Goal: Navigation & Orientation: Find specific page/section

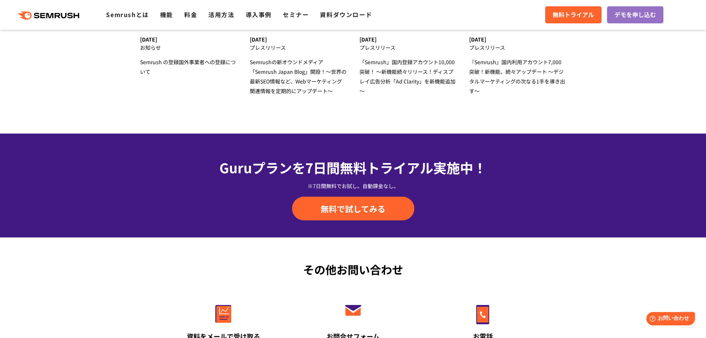
scroll to position [2404, 0]
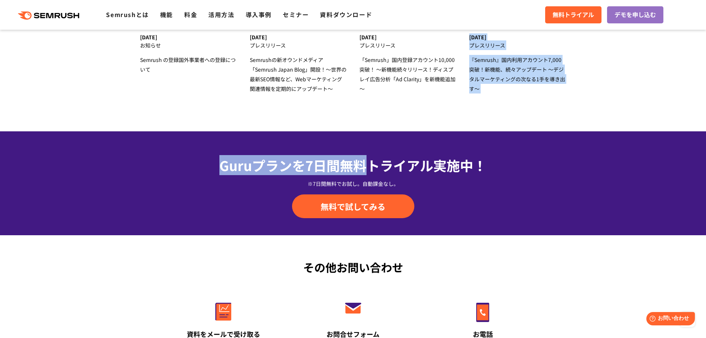
drag, startPoint x: 366, startPoint y: 124, endPoint x: 364, endPoint y: 155, distance: 31.2
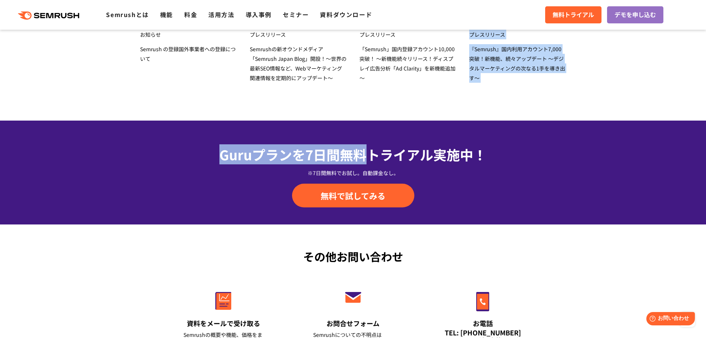
scroll to position [2414, 0]
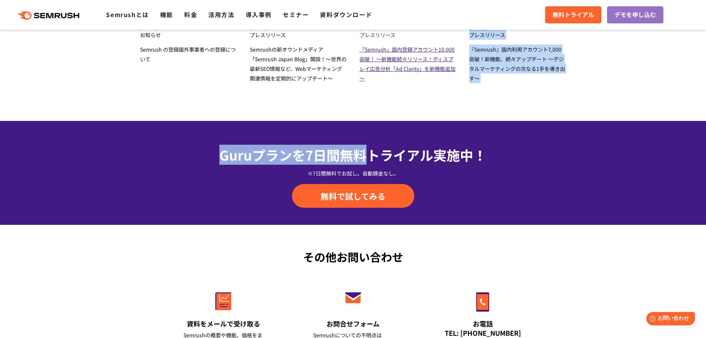
click at [403, 63] on div "「Semrush」国内登録アカウント10,000突破！ ～新機能続々リリース！ディスプレイ広告分析「Ad Clarity」を新機能追加～" at bounding box center [408, 63] width 97 height 39
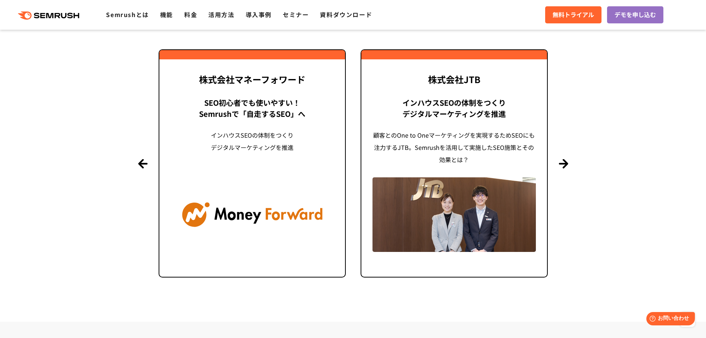
scroll to position [1545, 0]
